Goal: Information Seeking & Learning: Learn about a topic

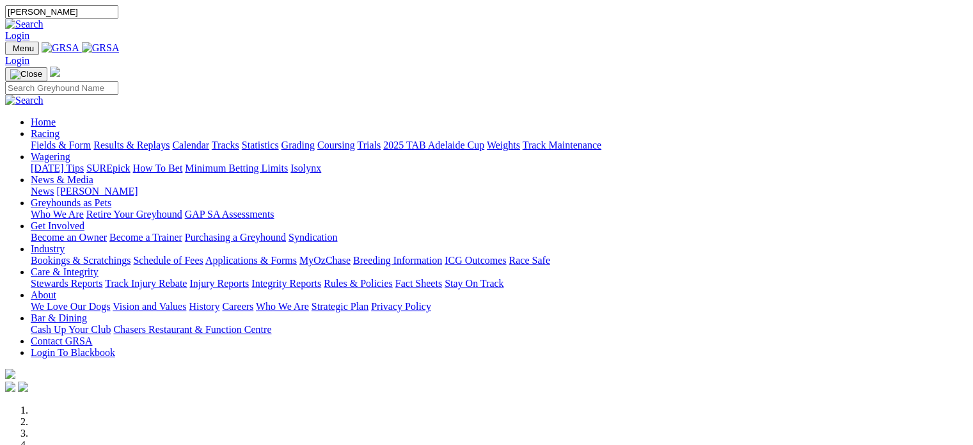
type input "pierre bale"
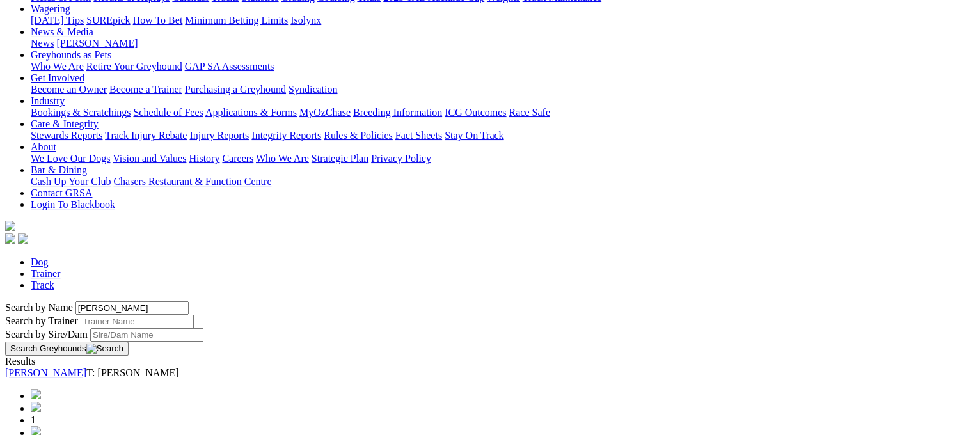
scroll to position [192, 0]
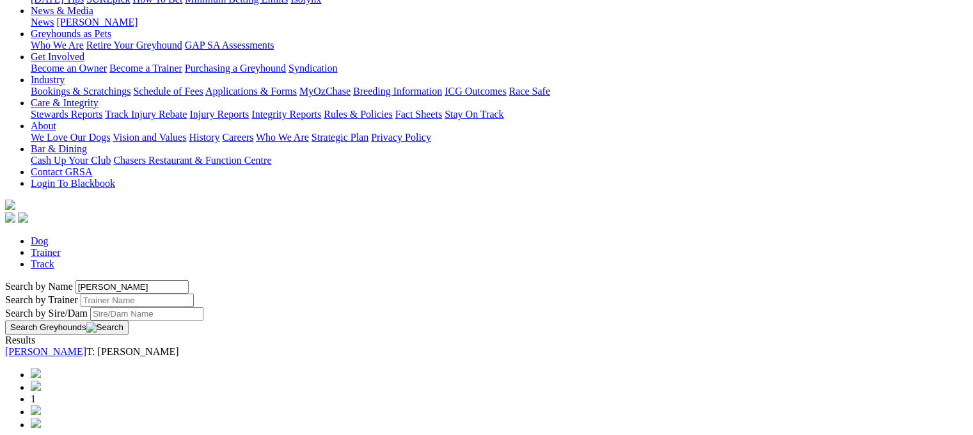
click at [86, 346] on link "[PERSON_NAME]" at bounding box center [45, 351] width 81 height 11
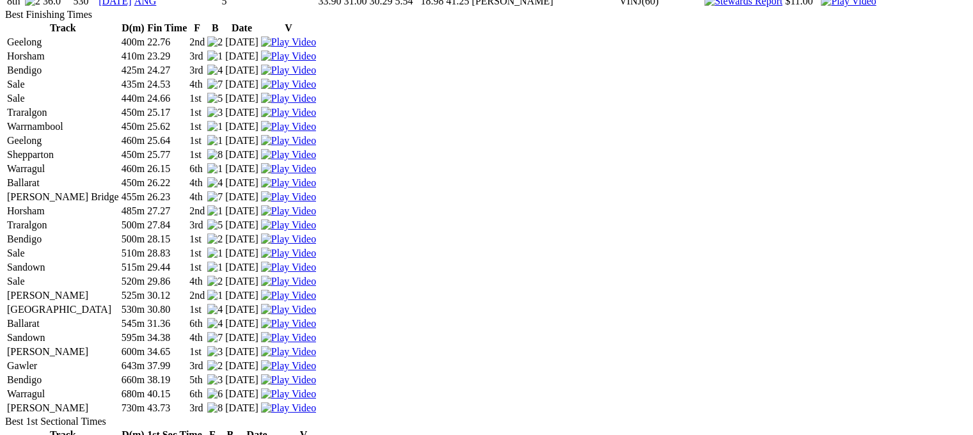
scroll to position [2687, 0]
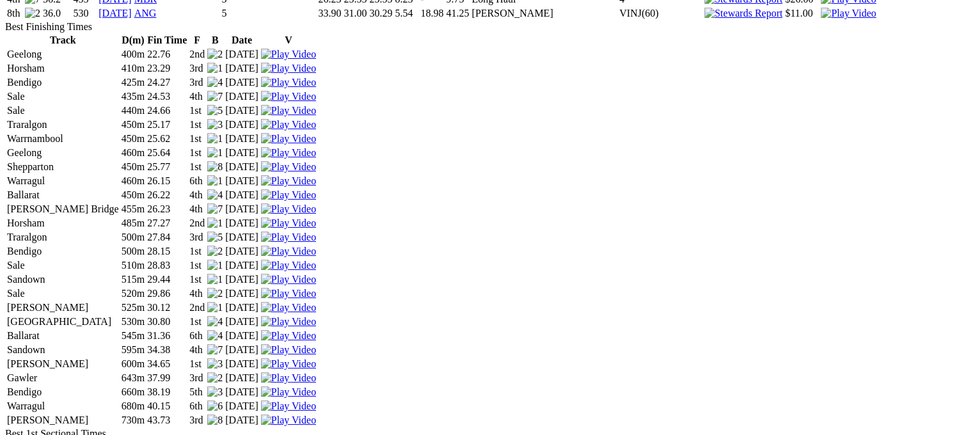
click at [821, 19] on img at bounding box center [848, 14] width 55 height 12
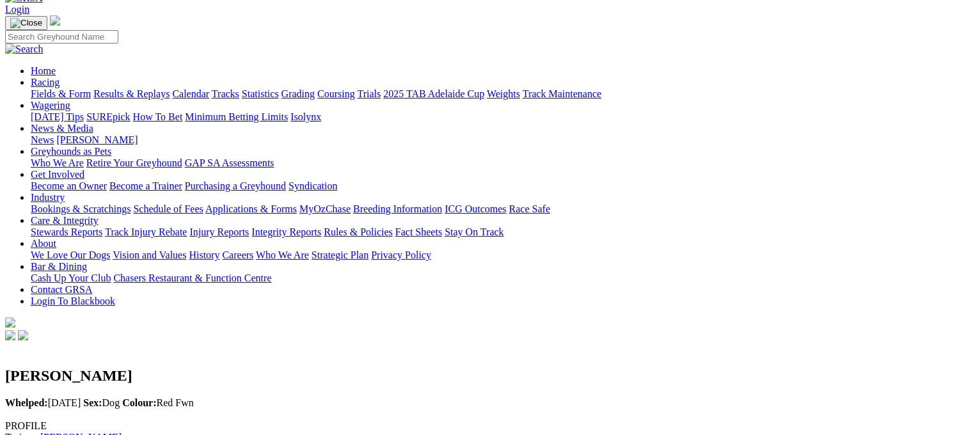
scroll to position [0, 0]
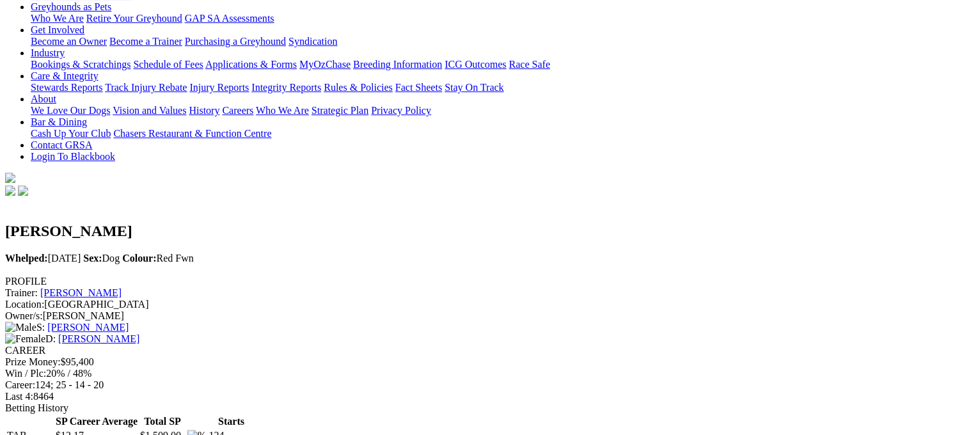
scroll to position [256, 0]
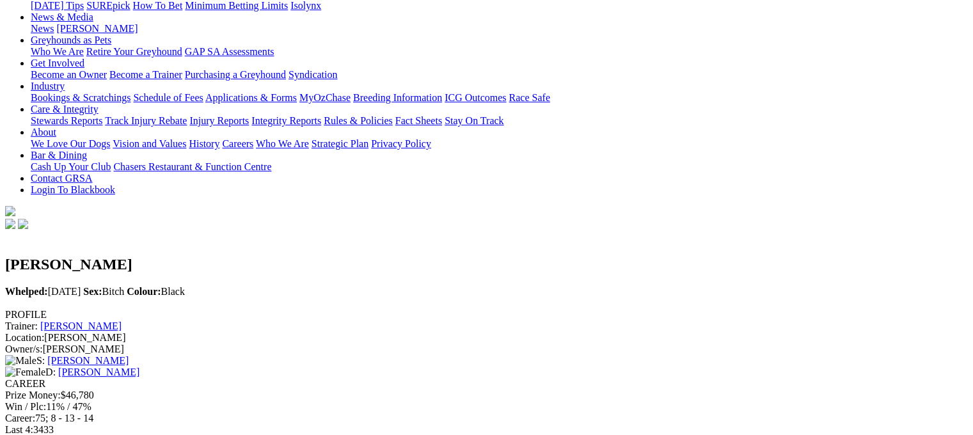
scroll to position [192, 0]
